Goal: Task Accomplishment & Management: Manage account settings

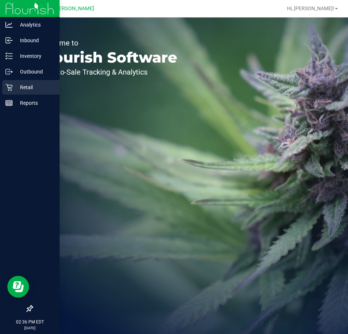
click at [31, 91] on p "Retail" at bounding box center [35, 87] width 44 height 9
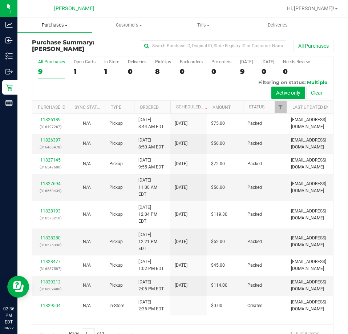
click at [64, 22] on span "Purchases" at bounding box center [54, 25] width 75 height 7
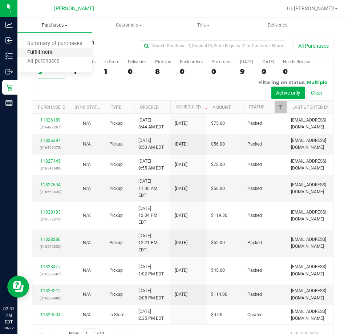
click at [44, 56] on span "Fulfillment" at bounding box center [39, 52] width 45 height 6
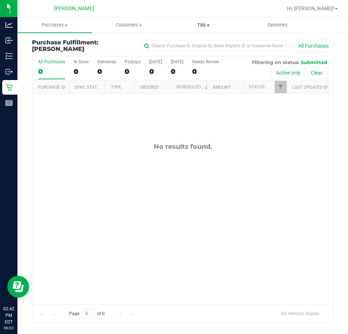
click at [207, 27] on span "Tills" at bounding box center [204, 25] width 74 height 7
click at [193, 44] on span "Manage tills" at bounding box center [191, 44] width 49 height 6
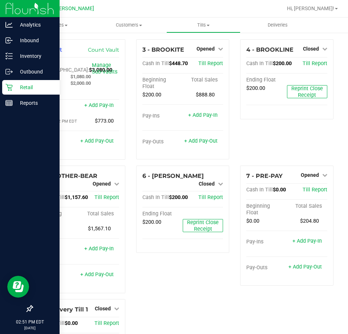
click at [16, 93] on div "Retail" at bounding box center [30, 87] width 57 height 15
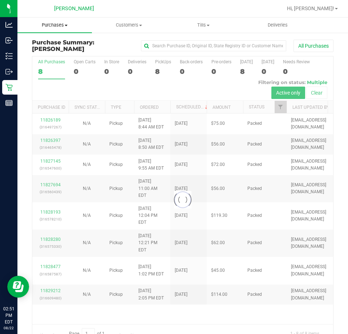
click at [54, 27] on span "Purchases" at bounding box center [54, 25] width 75 height 7
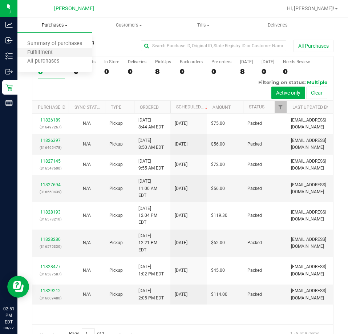
click at [56, 56] on li "Fulfillment" at bounding box center [54, 52] width 75 height 9
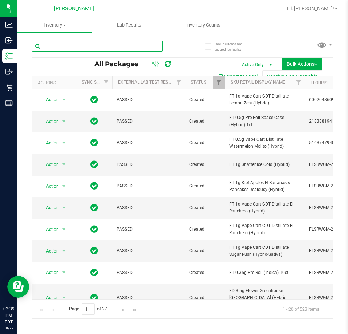
click at [129, 43] on input "text" at bounding box center [97, 46] width 131 height 11
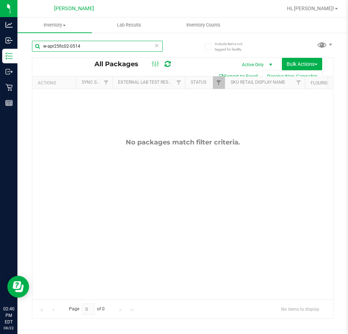
drag, startPoint x: 129, startPoint y: 43, endPoint x: 0, endPoint y: 47, distance: 129.6
click at [0, 47] on html "Analytics Inbound Inventory Outbound Retail Reports 02:40 PM EDT 08/22/2025 08/…" at bounding box center [174, 167] width 348 height 334
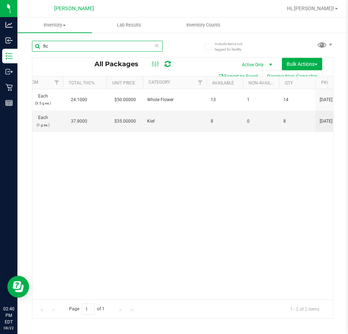
scroll to position [0, 533]
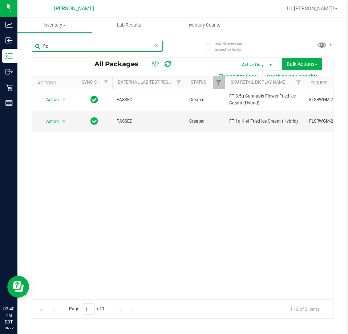
drag, startPoint x: 105, startPoint y: 44, endPoint x: 0, endPoint y: 45, distance: 105.5
click at [0, 45] on html "Analytics Inbound Inventory Outbound Retail Reports 02:40 PM EDT 08/22/2025 08/…" at bounding box center [174, 167] width 348 height 334
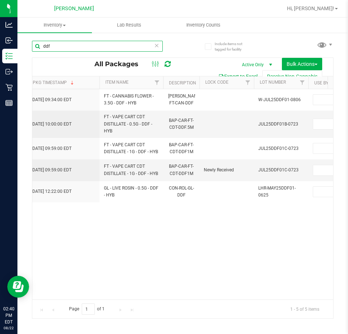
click at [111, 43] on input "ddf" at bounding box center [97, 46] width 131 height 11
type input "d"
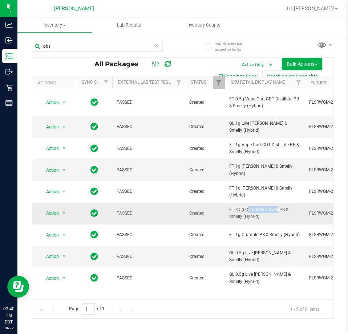
drag, startPoint x: 260, startPoint y: 213, endPoint x: 248, endPoint y: 215, distance: 12.2
click at [227, 210] on td "FT 3.5g Cannabis Flower PB & Smelly (Hybrid)" at bounding box center [265, 213] width 80 height 21
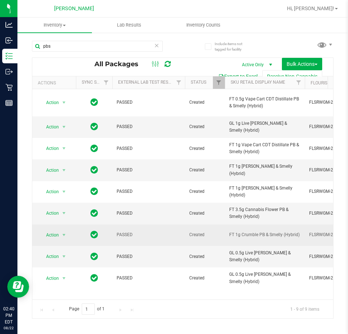
click at [303, 230] on td "FT 1g Crumble PB & Smelly (Hybrid)" at bounding box center [265, 234] width 80 height 21
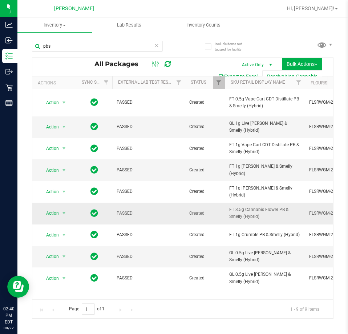
drag, startPoint x: 268, startPoint y: 218, endPoint x: 227, endPoint y: 210, distance: 42.5
click at [227, 210] on td "FT 3.5g Cannabis Flower PB & Smelly (Hybrid)" at bounding box center [265, 213] width 80 height 21
copy span "FT 3.5g Cannabis Flower PB & Smelly (Hybrid)"
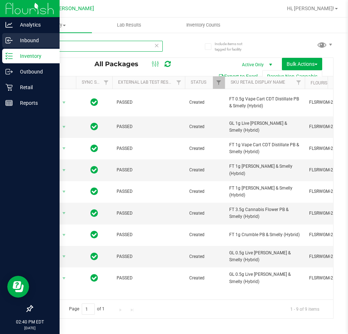
drag, startPoint x: 87, startPoint y: 48, endPoint x: 0, endPoint y: 44, distance: 87.0
click at [1, 44] on div "Analytics Inbound Inventory Outbound Retail Reports 02:40 PM EDT 08/22/2025 08/…" at bounding box center [174, 167] width 348 height 334
paste input "FT 3.5g Cannabis Flower PB & Smelly (Hybrid)"
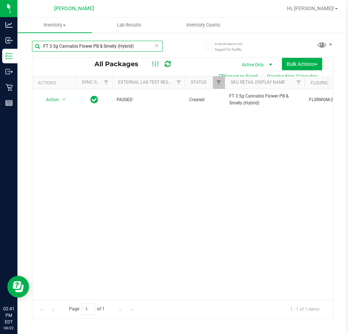
drag, startPoint x: 254, startPoint y: 296, endPoint x: 4, endPoint y: 19, distance: 373.0
drag, startPoint x: 99, startPoint y: 45, endPoint x: 0, endPoint y: 48, distance: 99.4
click at [0, 48] on html "Analytics Inbound Inventory Outbound Retail Reports 02:41 PM EDT 08/22/2025 08/…" at bounding box center [174, 167] width 348 height 334
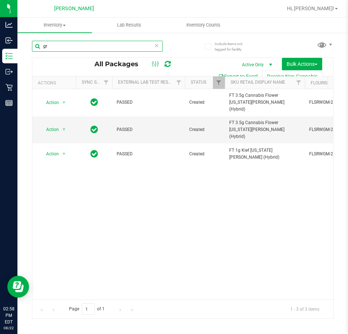
type input "g"
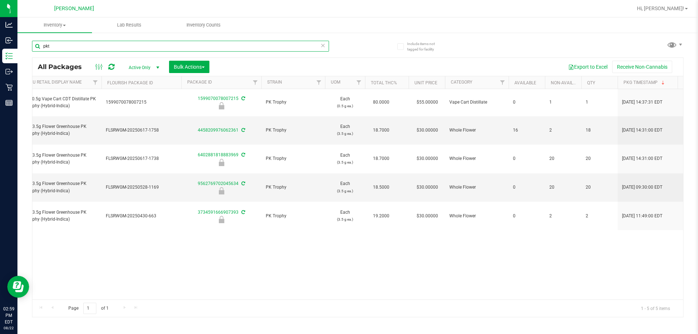
scroll to position [0, 199]
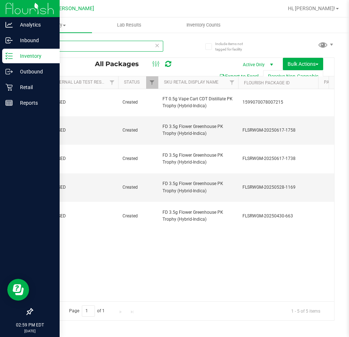
type input "pkt"
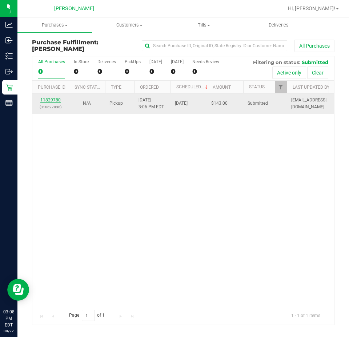
click at [54, 101] on link "11829780" at bounding box center [50, 99] width 20 height 5
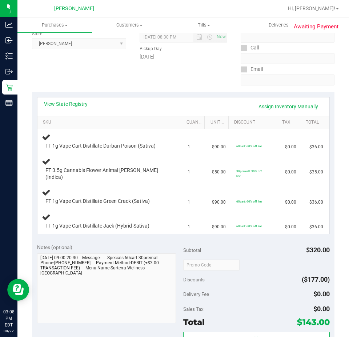
scroll to position [99, 0]
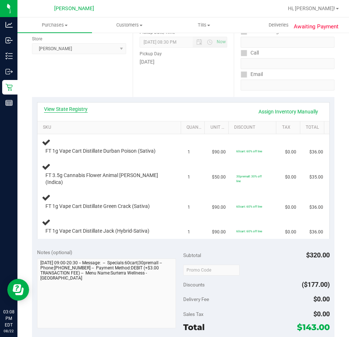
click at [47, 111] on link "View State Registry" at bounding box center [66, 108] width 44 height 7
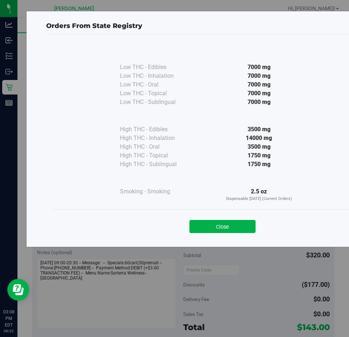
click at [213, 214] on div "Close" at bounding box center [223, 224] width 342 height 29
click at [224, 225] on button "Close" at bounding box center [223, 226] width 66 height 13
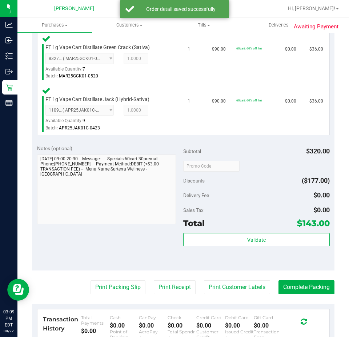
scroll to position [312, 0]
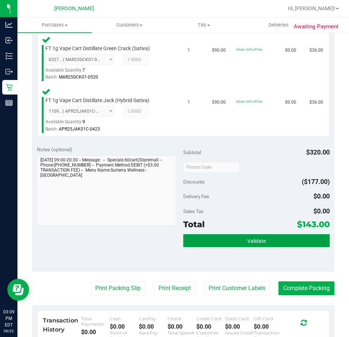
click at [275, 235] on button "Validate" at bounding box center [256, 240] width 147 height 13
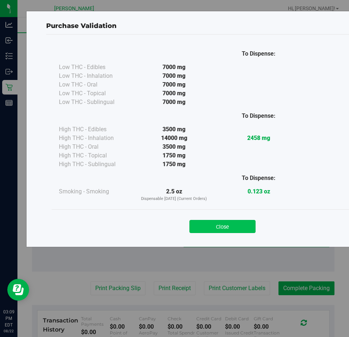
click at [222, 225] on button "Close" at bounding box center [223, 226] width 66 height 13
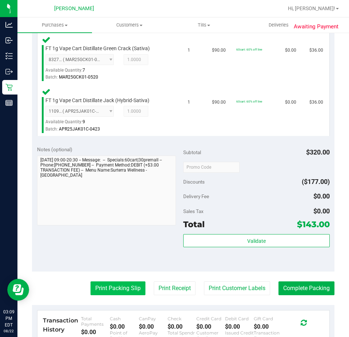
click at [113, 282] on button "Print Packing Slip" at bounding box center [118, 289] width 55 height 14
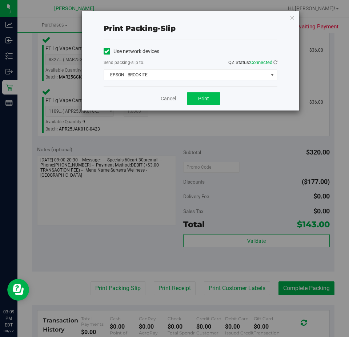
click at [209, 94] on button "Print" at bounding box center [203, 98] width 33 height 12
click at [165, 97] on link "Cancel" at bounding box center [168, 99] width 15 height 8
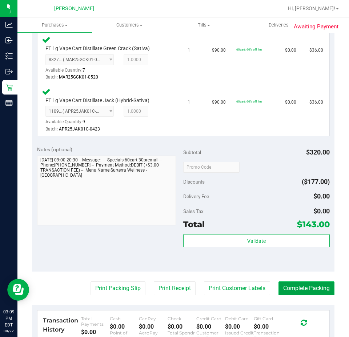
click at [303, 282] on button "Complete Packing" at bounding box center [307, 289] width 56 height 14
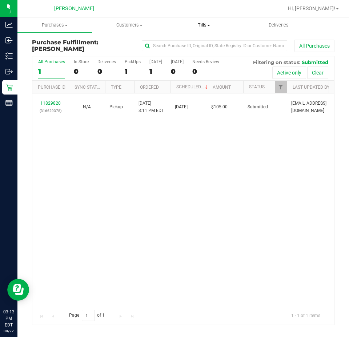
click at [202, 22] on span "Tills" at bounding box center [204, 25] width 74 height 7
click at [194, 42] on span "Manage tills" at bounding box center [191, 44] width 49 height 6
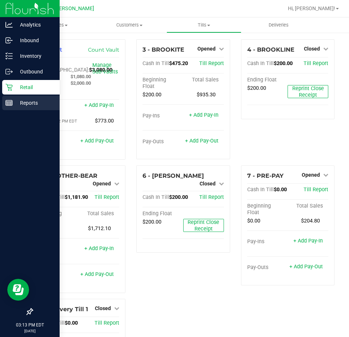
click at [15, 104] on p "Reports" at bounding box center [35, 103] width 44 height 9
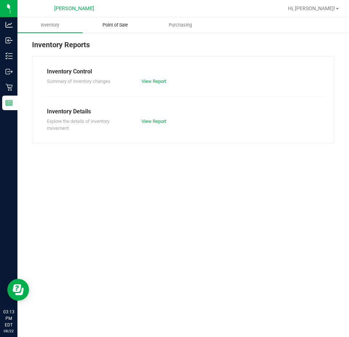
click at [116, 24] on span "Point of Sale" at bounding box center [115, 25] width 45 height 7
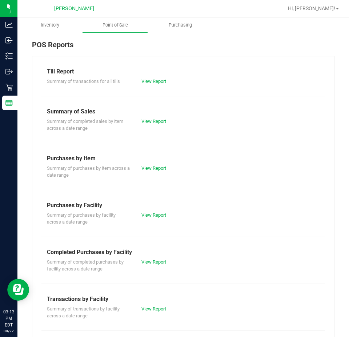
click at [159, 259] on link "View Report" at bounding box center [153, 261] width 25 height 5
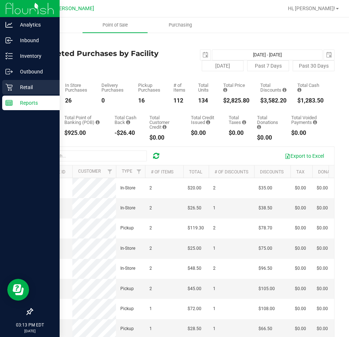
click at [9, 90] on icon at bounding box center [8, 87] width 7 height 7
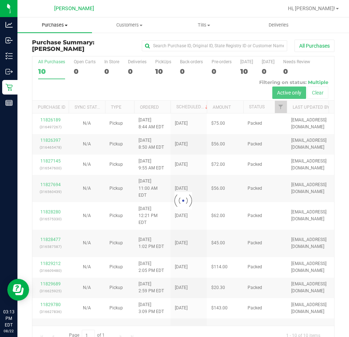
click at [59, 25] on span "Purchases" at bounding box center [54, 25] width 75 height 7
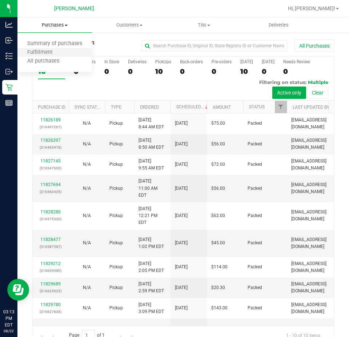
click at [52, 56] on li "Fulfillment" at bounding box center [54, 52] width 75 height 9
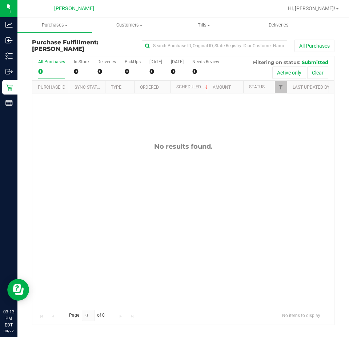
click at [202, 152] on div "No results found." at bounding box center [183, 224] width 302 height 262
drag, startPoint x: 150, startPoint y: 144, endPoint x: 135, endPoint y: 122, distance: 26.4
click at [150, 144] on div "No results found." at bounding box center [183, 147] width 302 height 8
drag, startPoint x: 127, startPoint y: 214, endPoint x: 132, endPoint y: 206, distance: 9.1
click at [128, 214] on div "No results found." at bounding box center [183, 224] width 302 height 262
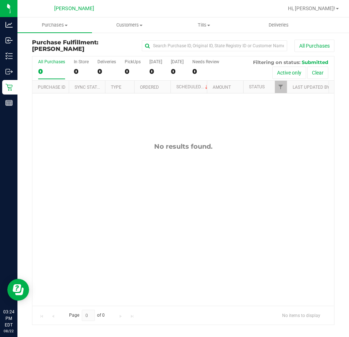
click at [145, 210] on div "No results found." at bounding box center [183, 224] width 302 height 262
click at [239, 254] on div "No results found." at bounding box center [183, 224] width 302 height 262
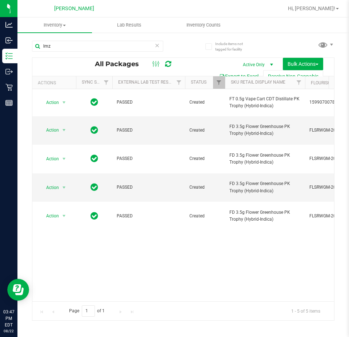
scroll to position [0, 67]
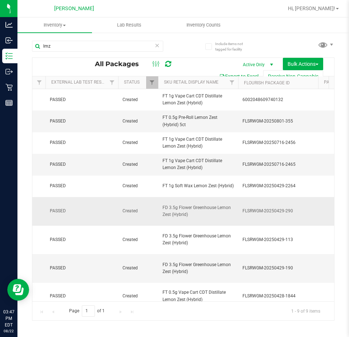
drag, startPoint x: 196, startPoint y: 231, endPoint x: 159, endPoint y: 223, distance: 38.3
click at [159, 223] on td "FD 3.5g Flower Greenhouse Lemon Zest (Hybrid)" at bounding box center [198, 211] width 80 height 29
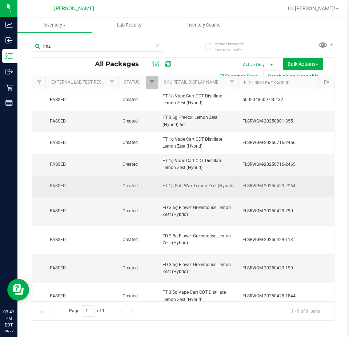
copy span "FD 3.5g Flower Greenhouse Lemon Zest (Hybrid)"
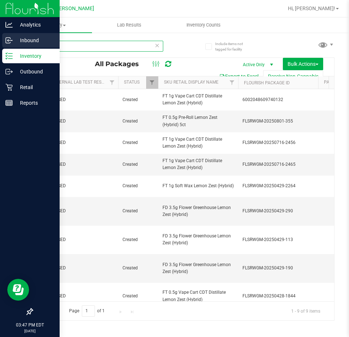
drag, startPoint x: 89, startPoint y: 43, endPoint x: 0, endPoint y: 43, distance: 88.8
click at [0, 43] on div "Analytics Inbound Inventory Outbound Retail Reports 03:47 PM EDT 08/22/2025 08/…" at bounding box center [174, 168] width 349 height 337
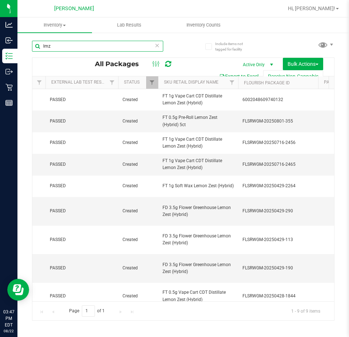
paste input "FD 3.5g Flower Greenhouse Lemon Zest (Hybrid)"
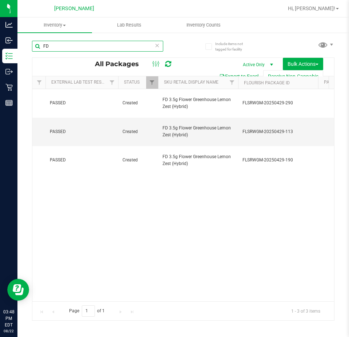
type input "F"
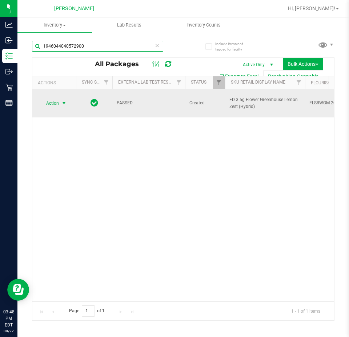
type input "1946044040572900"
click at [48, 99] on span "Action" at bounding box center [50, 103] width 20 height 10
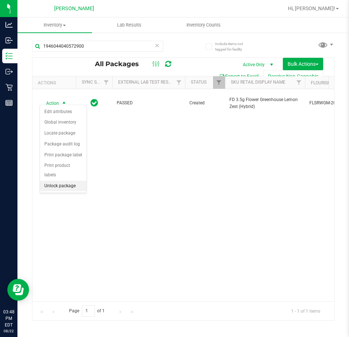
click at [69, 181] on li "Unlock package" at bounding box center [63, 186] width 47 height 11
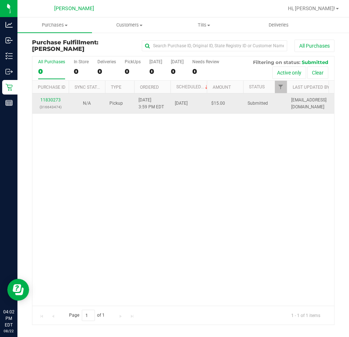
click at [55, 102] on div "11830273 (316643474)" at bounding box center [51, 104] width 28 height 14
click at [53, 101] on link "11830273" at bounding box center [50, 99] width 20 height 5
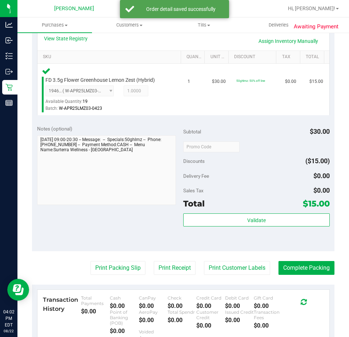
scroll to position [183, 0]
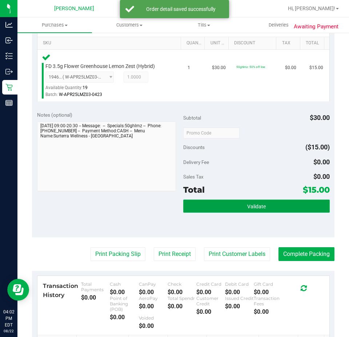
click at [256, 205] on span "Validate" at bounding box center [256, 207] width 19 height 6
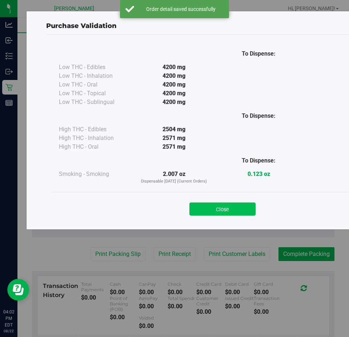
click at [238, 215] on button "Close" at bounding box center [223, 209] width 66 height 13
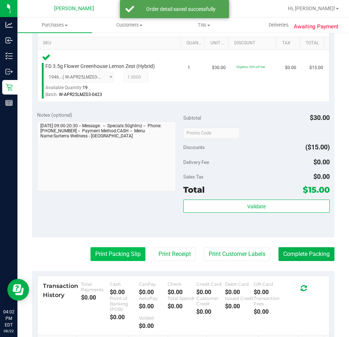
click at [113, 250] on button "Print Packing Slip" at bounding box center [118, 254] width 55 height 14
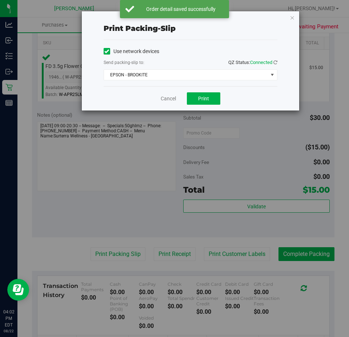
click at [226, 94] on div "Cancel Print" at bounding box center [191, 98] width 174 height 24
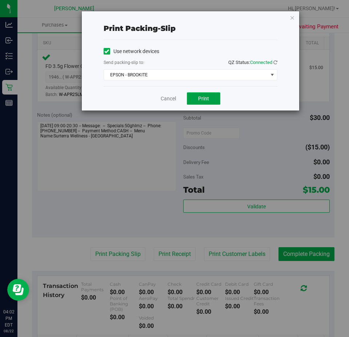
click at [199, 100] on span "Print" at bounding box center [203, 99] width 11 height 6
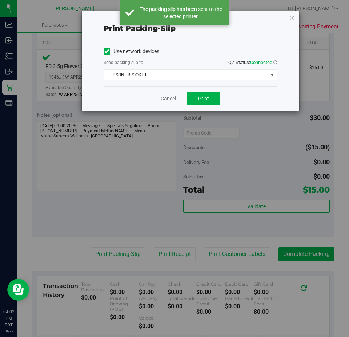
click at [174, 101] on link "Cancel" at bounding box center [168, 99] width 15 height 8
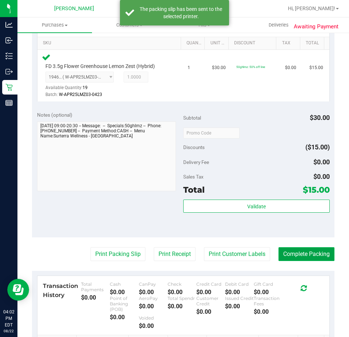
click at [316, 252] on button "Complete Packing" at bounding box center [307, 254] width 56 height 14
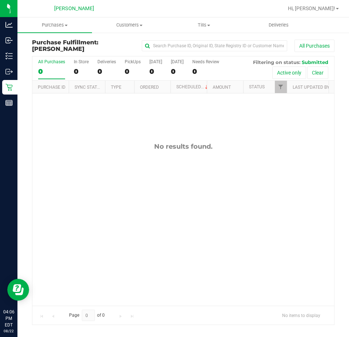
click at [229, 252] on div "No results found." at bounding box center [183, 224] width 302 height 262
